Goal: Task Accomplishment & Management: Use online tool/utility

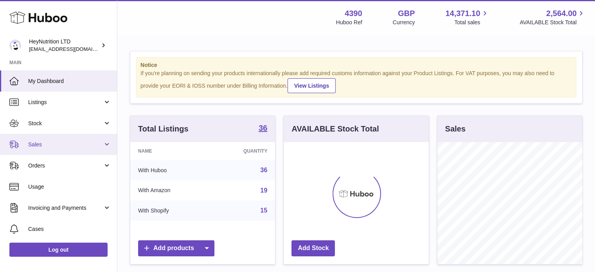
scroll to position [122, 145]
click at [70, 148] on link "Sales" at bounding box center [58, 144] width 117 height 21
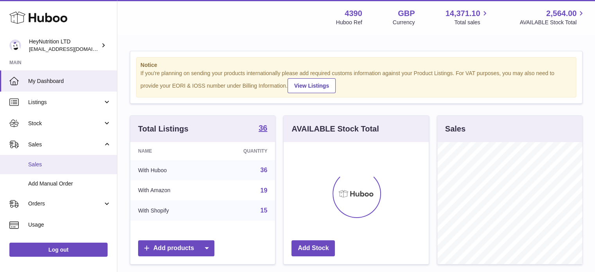
click at [70, 164] on span "Sales" at bounding box center [69, 164] width 83 height 7
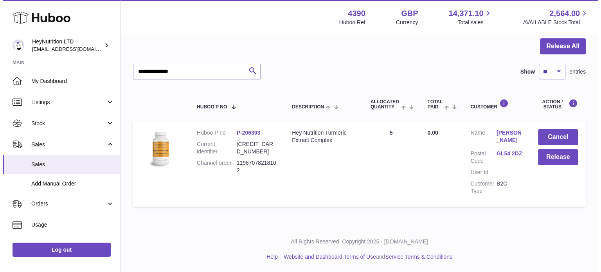
scroll to position [75, 0]
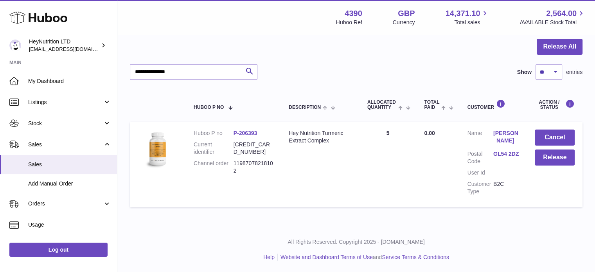
click at [519, 152] on link "GL54 2DZ" at bounding box center [506, 153] width 26 height 7
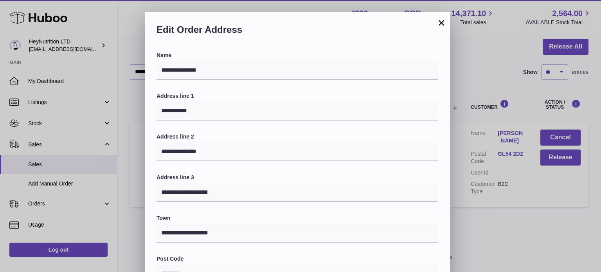
scroll to position [221, 0]
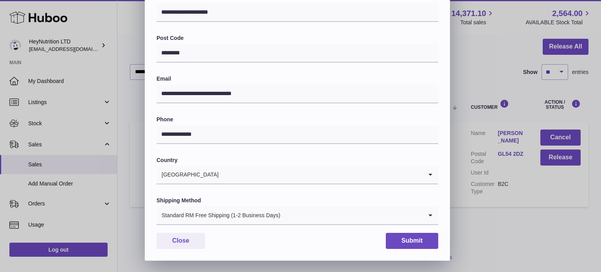
click at [227, 226] on div "**********" at bounding box center [297, 46] width 305 height 430
click at [239, 218] on div "Standard RM Free Shipping (1-2 Business Days)" at bounding box center [289, 215] width 266 height 18
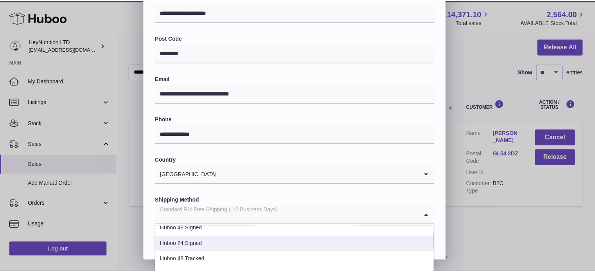
scroll to position [78, 0]
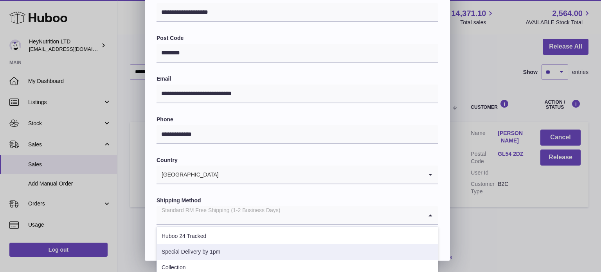
click at [240, 251] on li "Special Delivery by 1pm" at bounding box center [297, 252] width 281 height 16
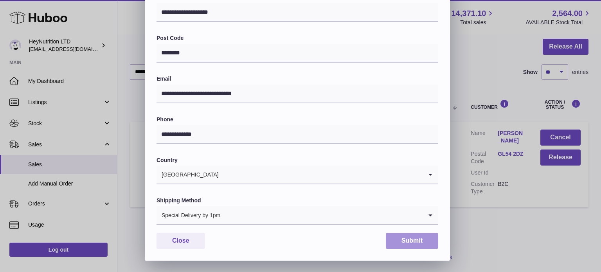
click at [424, 235] on button "Submit" at bounding box center [412, 241] width 52 height 16
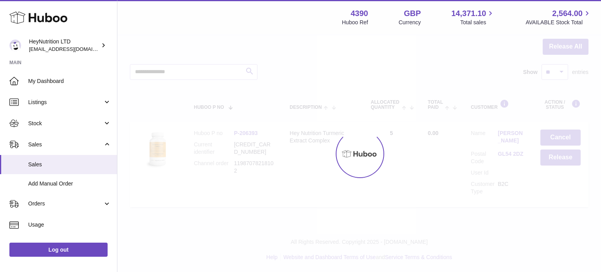
scroll to position [0, 0]
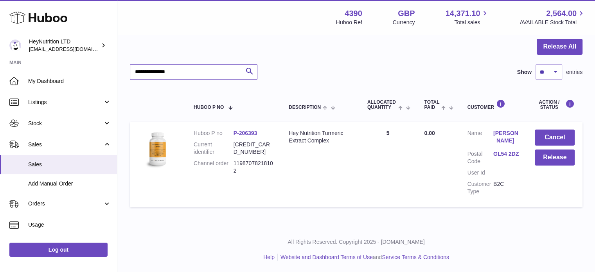
drag, startPoint x: 204, startPoint y: 72, endPoint x: 59, endPoint y: 70, distance: 144.8
click at [63, 71] on div "Huboo HeyNutrition LTD info@heynutrition.com Main My Dashboard Listings Not wit…" at bounding box center [297, 98] width 595 height 347
paste input "text"
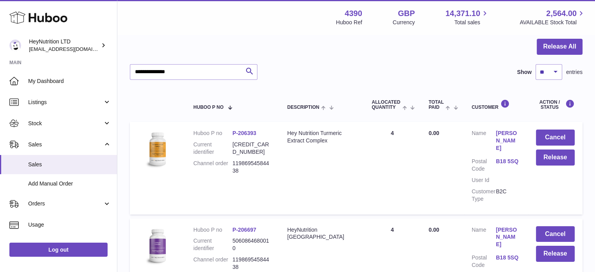
click at [509, 158] on link "B18 5SQ" at bounding box center [508, 161] width 24 height 7
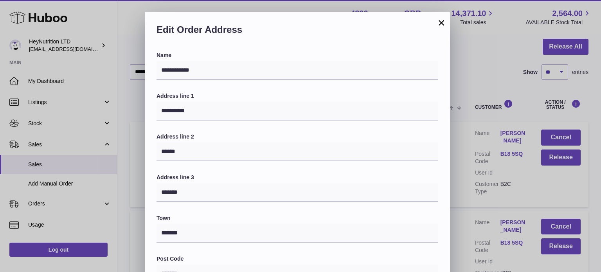
scroll to position [221, 0]
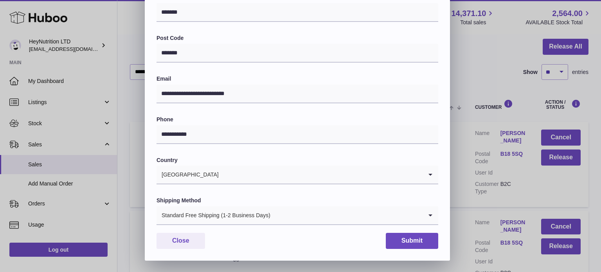
click at [191, 214] on div "Standard Free Shipping (1-2 Business Days)" at bounding box center [289, 215] width 266 height 18
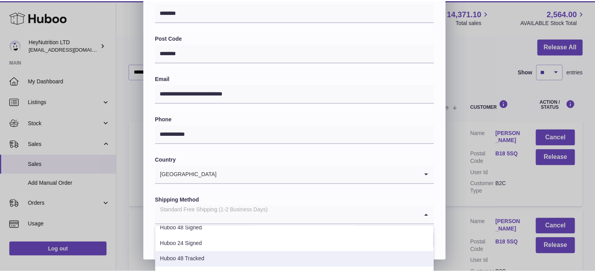
scroll to position [78, 0]
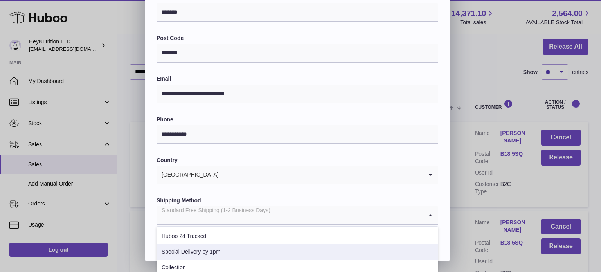
click at [223, 251] on li "Special Delivery by 1pm" at bounding box center [297, 252] width 281 height 16
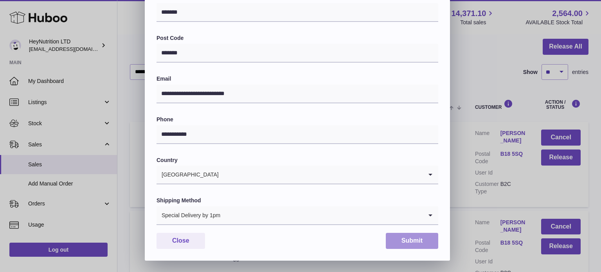
click at [420, 233] on button "Submit" at bounding box center [412, 241] width 52 height 16
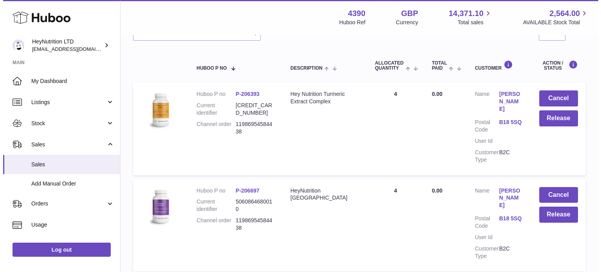
scroll to position [153, 0]
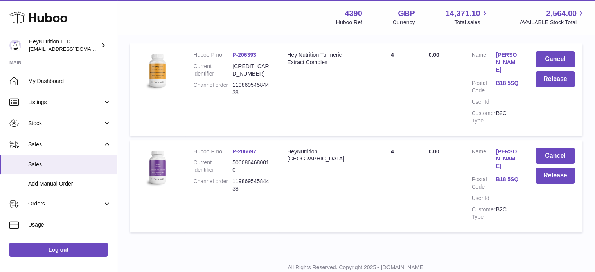
click at [509, 176] on link "B18 5SQ" at bounding box center [508, 179] width 24 height 7
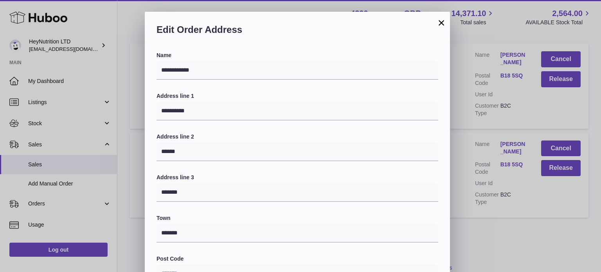
scroll to position [221, 0]
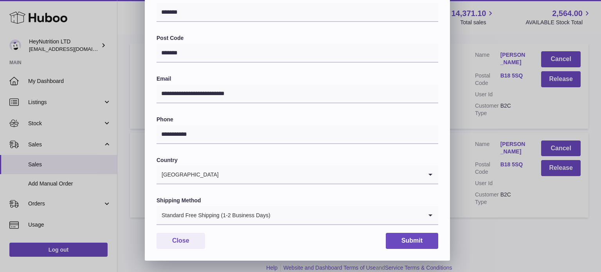
click at [234, 215] on div "Standard Free Shipping (1-2 Business Days)" at bounding box center [289, 215] width 266 height 18
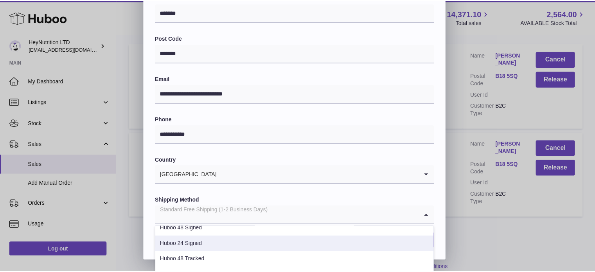
scroll to position [78, 0]
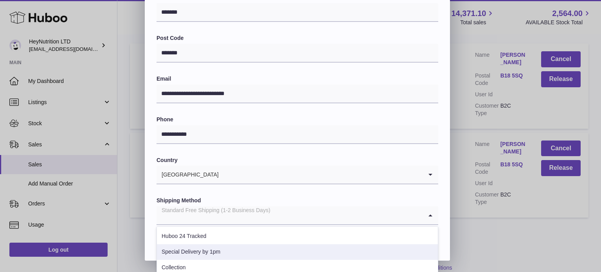
click at [234, 248] on li "Special Delivery by 1pm" at bounding box center [297, 252] width 281 height 16
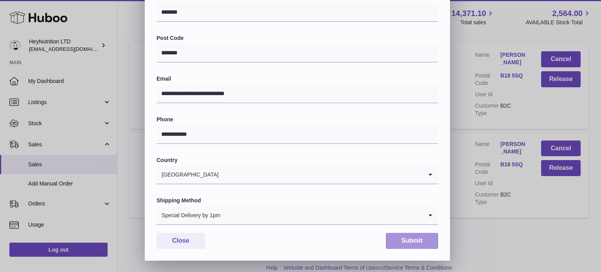
click at [413, 243] on button "Submit" at bounding box center [412, 241] width 52 height 16
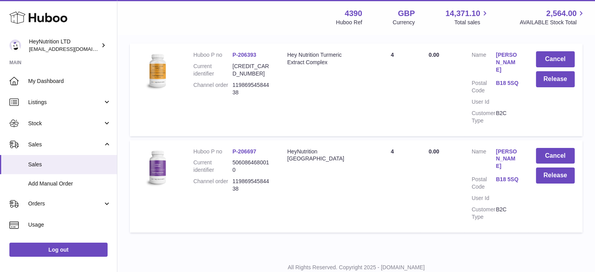
scroll to position [0, 0]
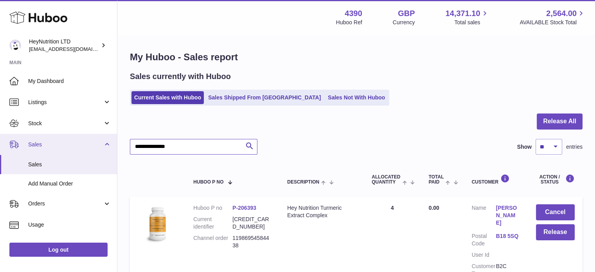
drag, startPoint x: 109, startPoint y: 153, endPoint x: 89, endPoint y: 151, distance: 19.7
click at [89, 151] on div "Huboo HeyNutrition LTD info@heynutrition.com Main My Dashboard Listings Not wit…" at bounding box center [297, 225] width 595 height 451
paste input "text"
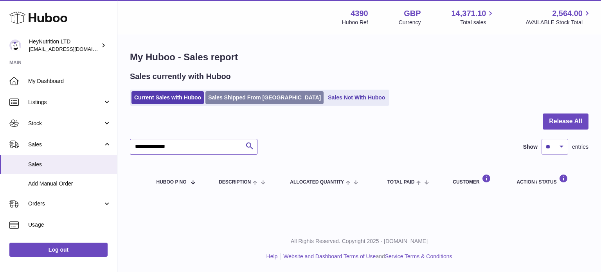
type input "**********"
click at [270, 97] on link "Sales Shipped From [GEOGRAPHIC_DATA]" at bounding box center [264, 97] width 118 height 13
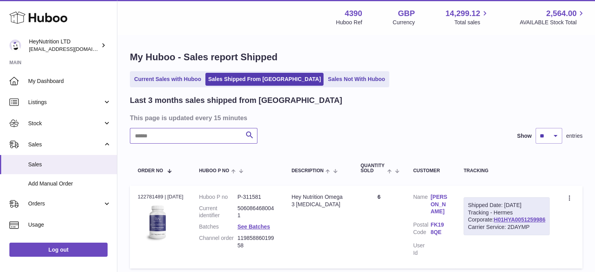
click at [223, 141] on input "text" at bounding box center [194, 136] width 128 height 16
paste input "**********"
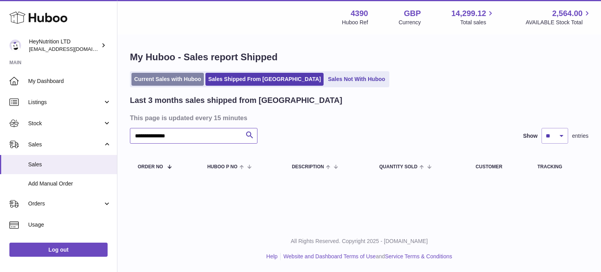
type input "**********"
click at [185, 68] on div "**********" at bounding box center [358, 116] width 483 height 162
click at [185, 74] on link "Current Sales with Huboo" at bounding box center [167, 79] width 72 height 13
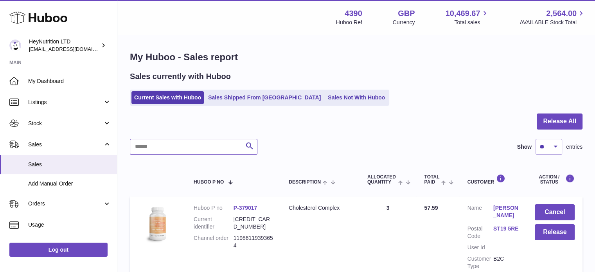
click at [207, 145] on input "text" at bounding box center [194, 147] width 128 height 16
paste input "**********"
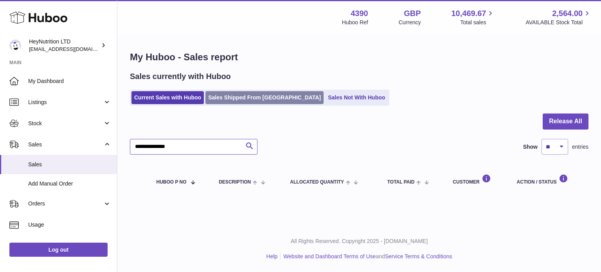
type input "**********"
click at [260, 100] on link "Sales Shipped From [GEOGRAPHIC_DATA]" at bounding box center [264, 97] width 118 height 13
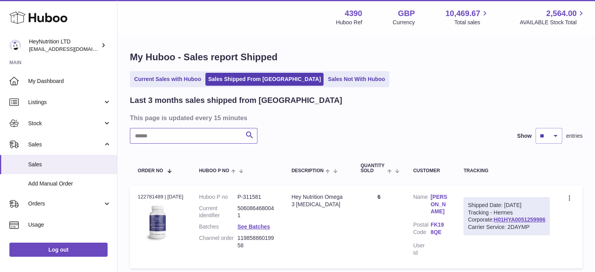
click at [208, 139] on input "text" at bounding box center [194, 136] width 128 height 16
paste input "**********"
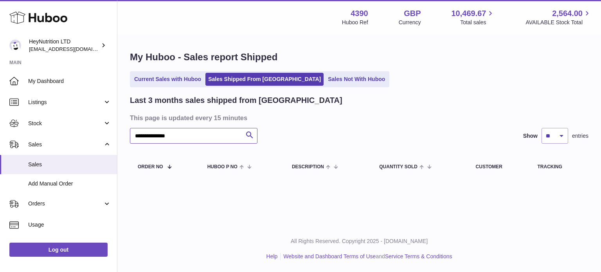
type input "**********"
click at [174, 83] on link "Current Sales with Huboo" at bounding box center [167, 79] width 72 height 13
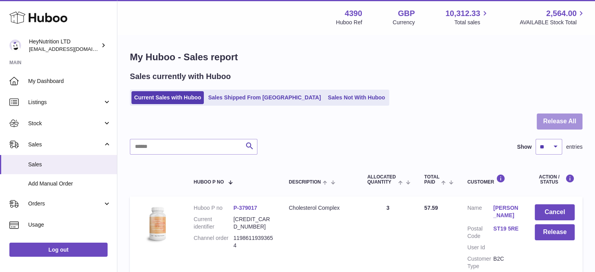
click at [552, 121] on button "Release All" at bounding box center [560, 121] width 46 height 16
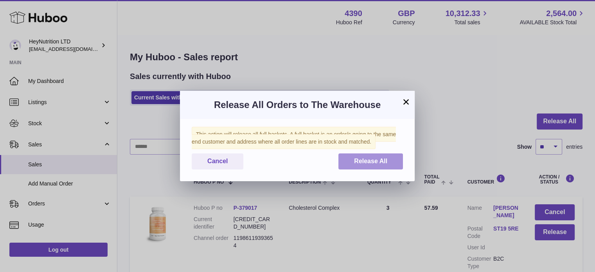
click at [368, 156] on button "Release All" at bounding box center [370, 161] width 65 height 16
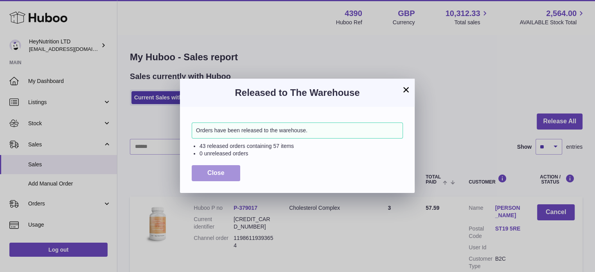
click at [220, 168] on button "Close" at bounding box center [216, 173] width 49 height 16
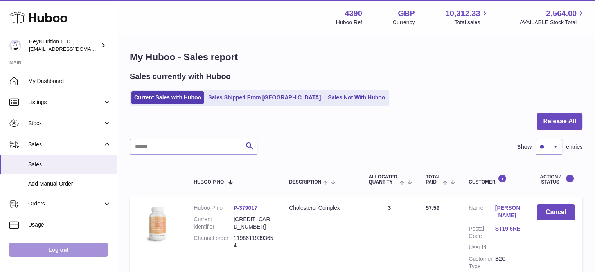
click at [88, 249] on link "Log out" at bounding box center [58, 250] width 98 height 14
